Goal: Find specific page/section: Find specific page/section

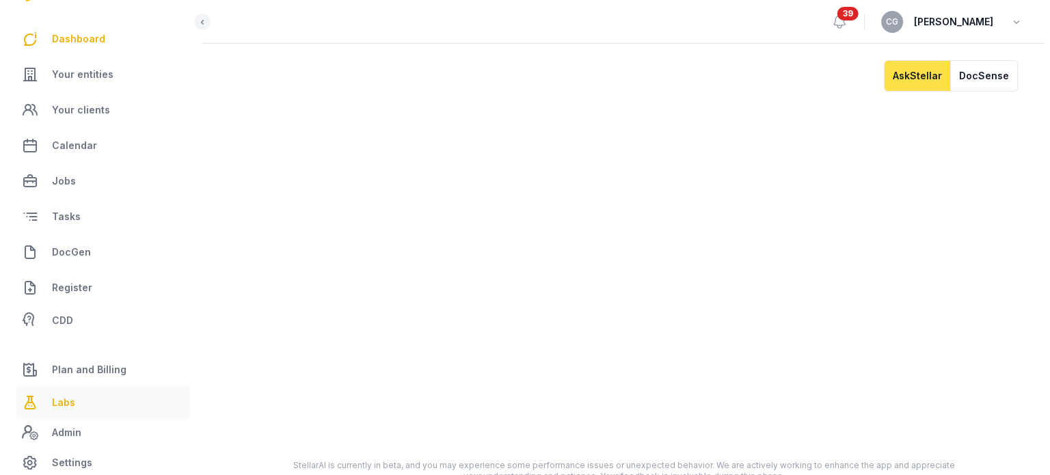
scroll to position [41, 0]
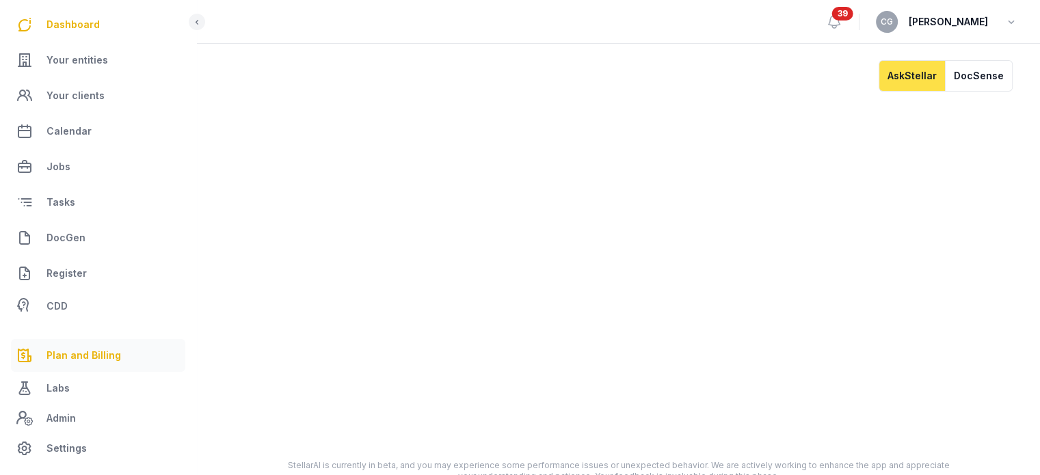
click at [101, 357] on span "Plan and Billing" at bounding box center [83, 355] width 75 height 16
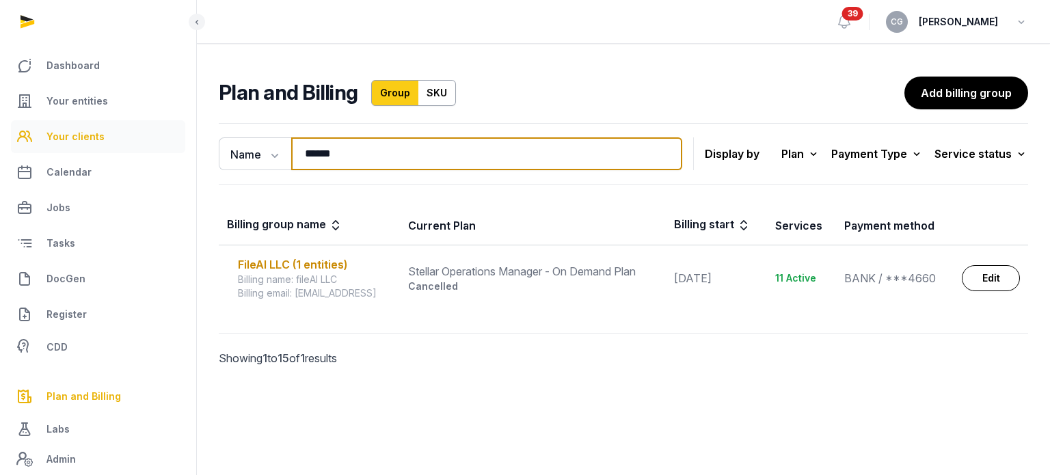
drag, startPoint x: 407, startPoint y: 160, endPoint x: 135, endPoint y: 139, distance: 272.9
click at [138, 137] on div "Dashboard Your entities Your clients Calendar Jobs Tasks DocGen Register CDD Pl…" at bounding box center [525, 237] width 1050 height 475
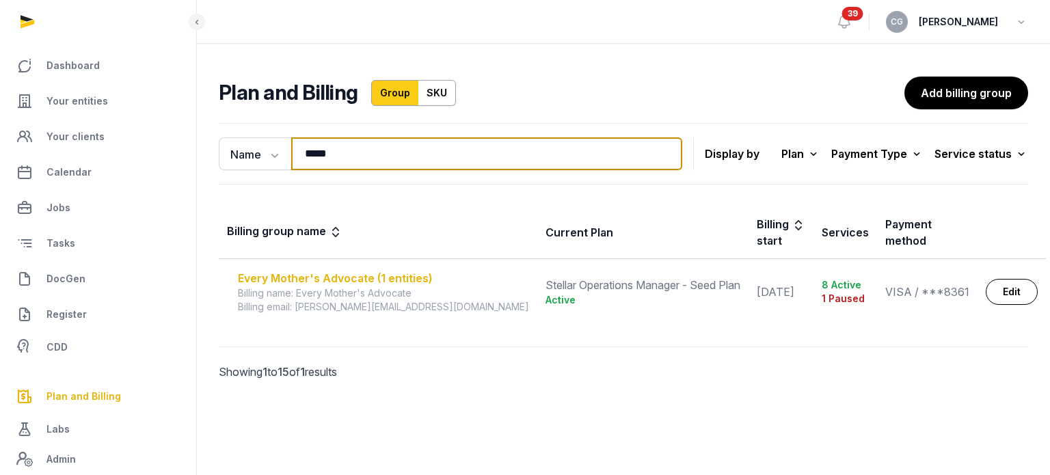
type input "*****"
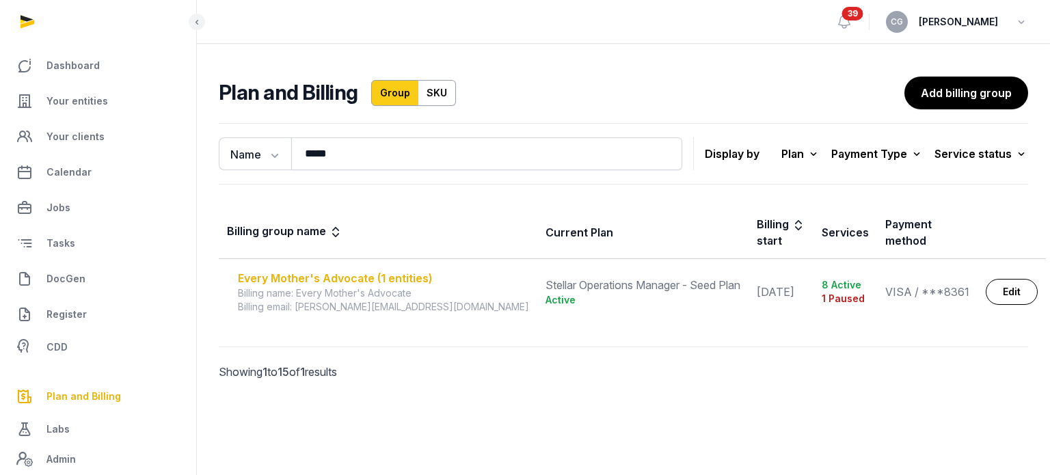
click at [388, 270] on div "Every Mother's Advocate (1 entities)" at bounding box center [383, 278] width 291 height 16
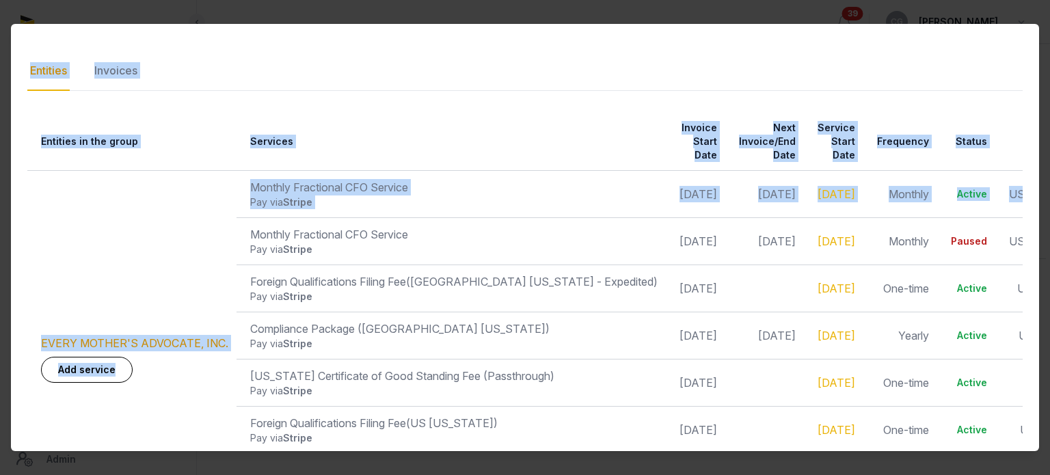
scroll to position [0, 56]
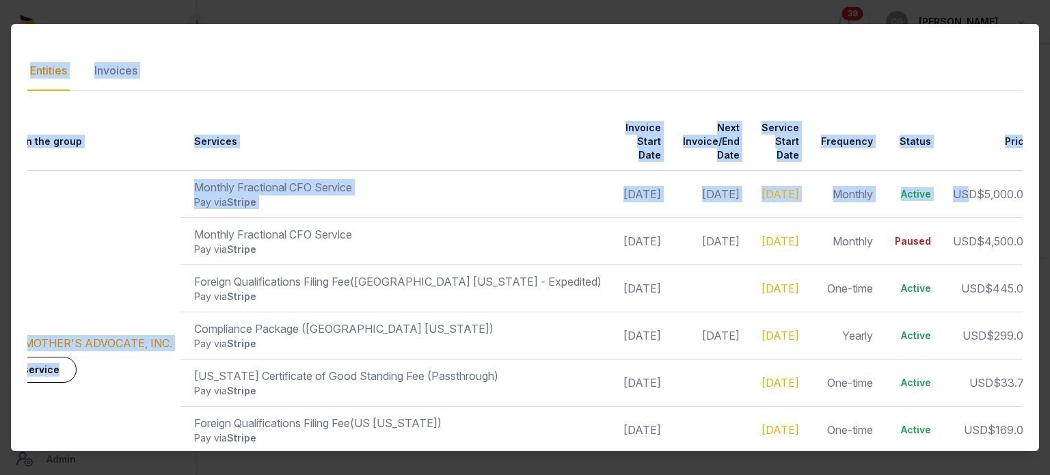
drag, startPoint x: 982, startPoint y: 191, endPoint x: 1149, endPoint y: 188, distance: 167.5
click at [1039, 188] on html "Dashboard Your entities Your clients Calendar Jobs Tasks DocGen Register CDD Pl…" at bounding box center [525, 237] width 1050 height 475
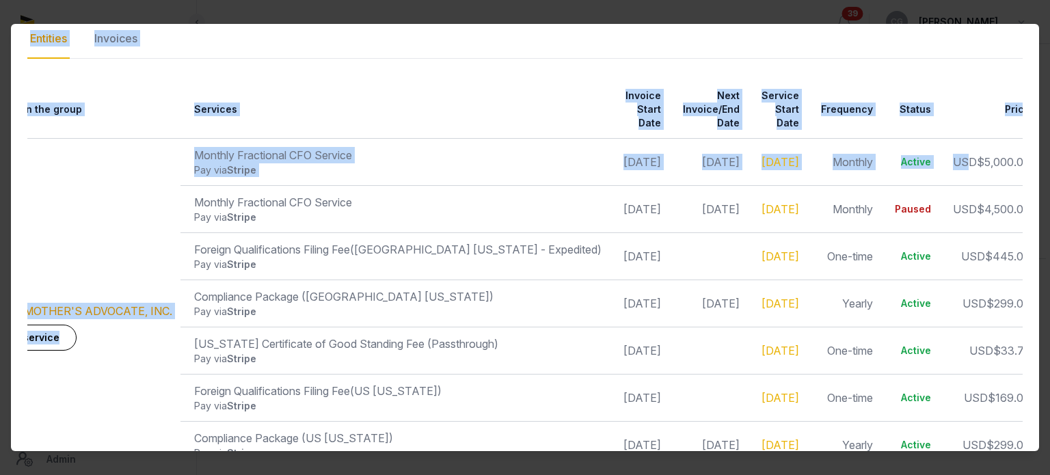
scroll to position [241, 0]
click at [451, 117] on th "Services" at bounding box center [394, 108] width 429 height 58
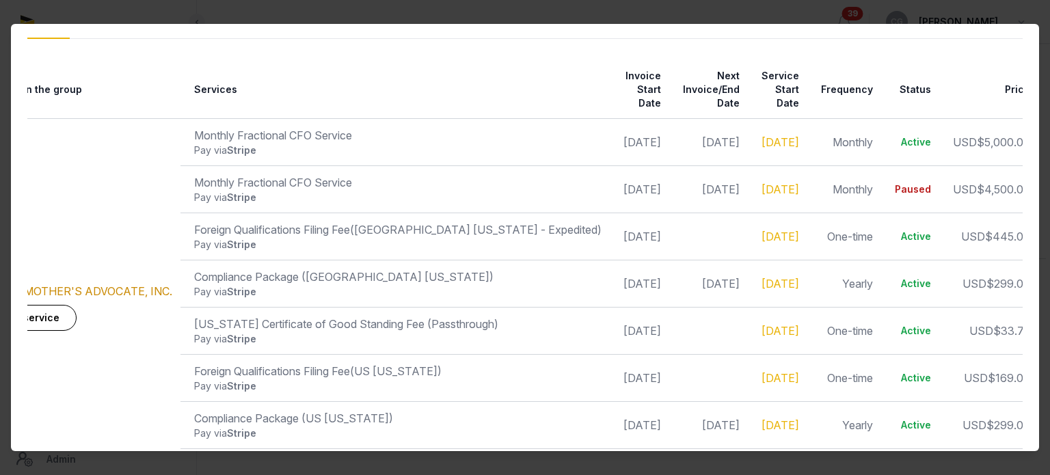
scroll to position [327, 0]
